Goal: Transaction & Acquisition: Purchase product/service

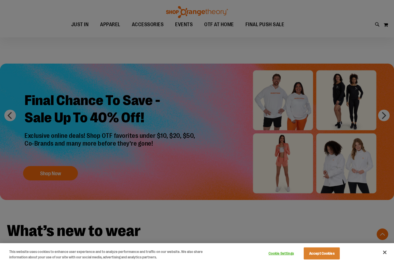
scroll to position [492, 0]
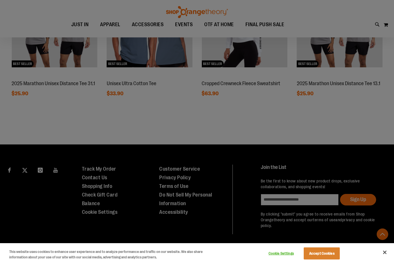
click at [328, 254] on button "Accept Cookies" at bounding box center [321, 254] width 36 height 12
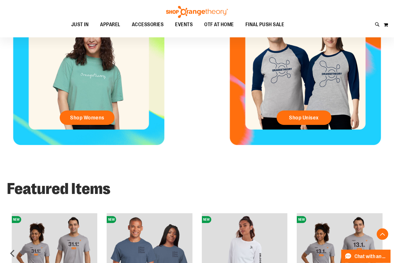
scroll to position [259, 0]
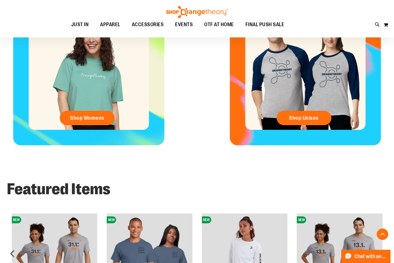
click at [102, 118] on span "Shop Womens" at bounding box center [87, 118] width 34 height 6
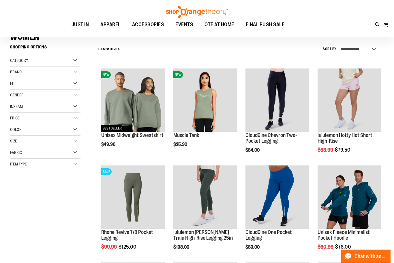
scroll to position [49, 0]
click at [371, 51] on select "**********" at bounding box center [359, 49] width 40 height 9
select select "*********"
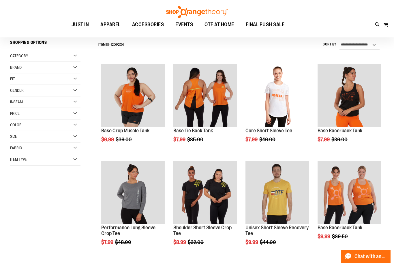
scroll to position [54, 0]
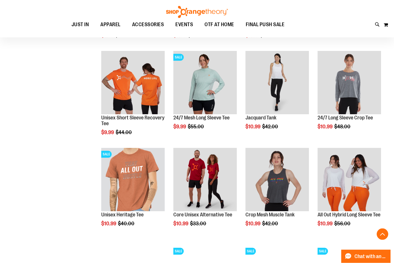
scroll to position [261, 0]
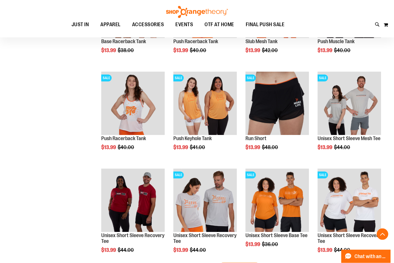
scroll to position [725, 0]
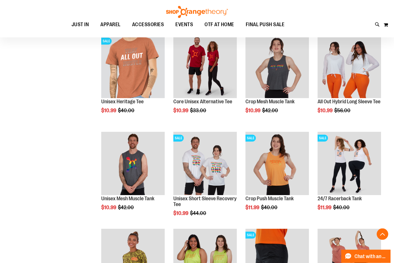
scroll to position [374, 0]
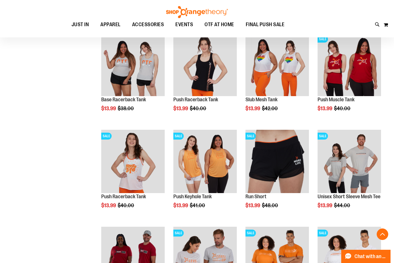
scroll to position [667, 0]
